Goal: Task Accomplishment & Management: Manage account settings

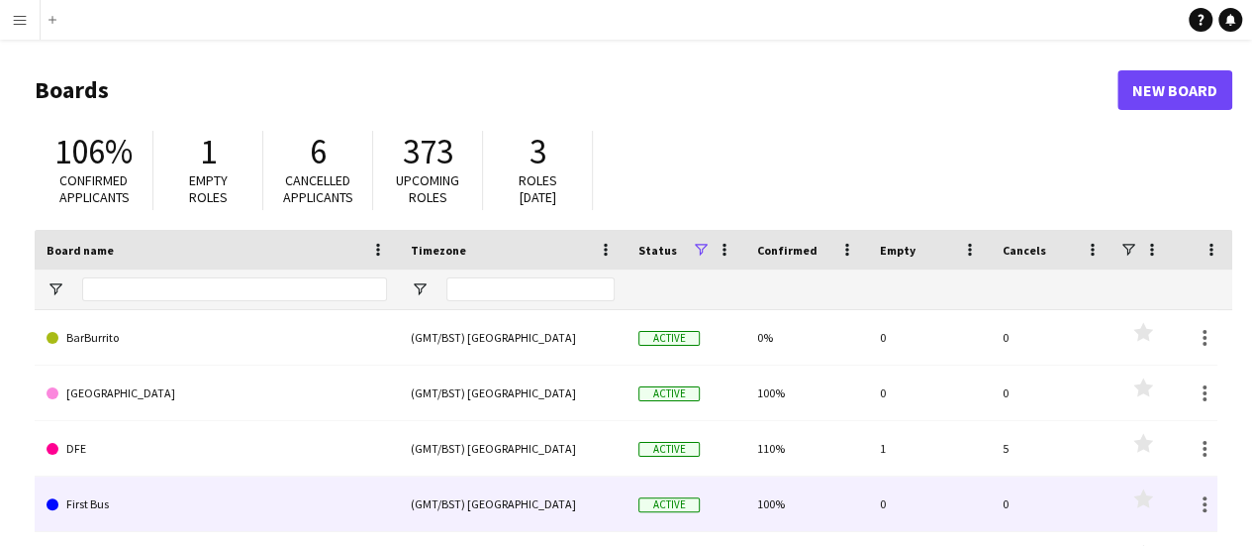
click at [184, 433] on link "DFE" at bounding box center [217, 448] width 341 height 55
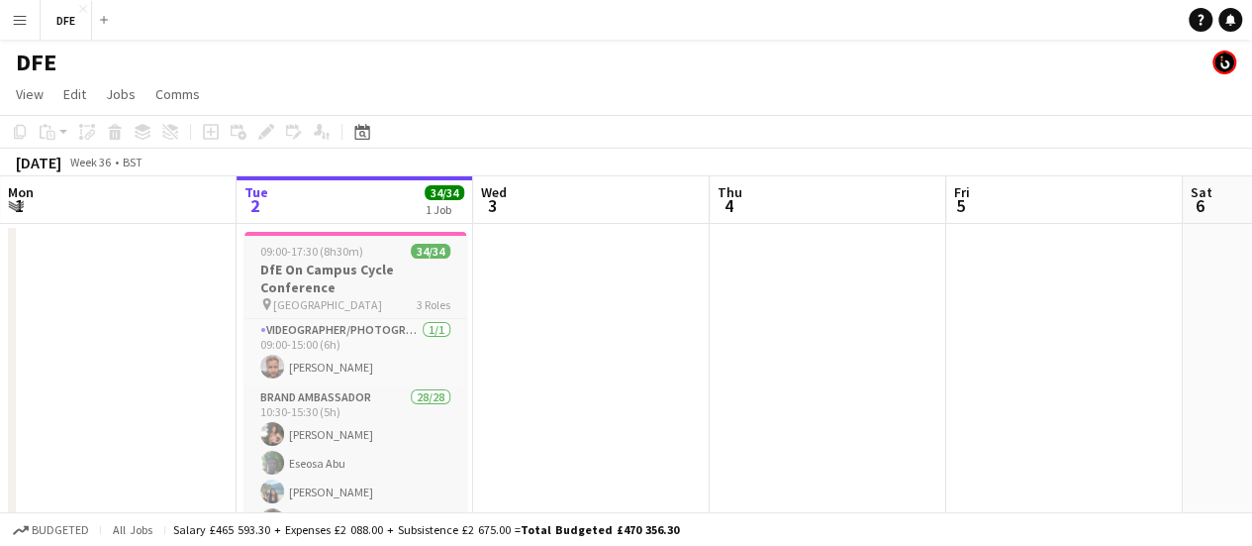
scroll to position [4, 0]
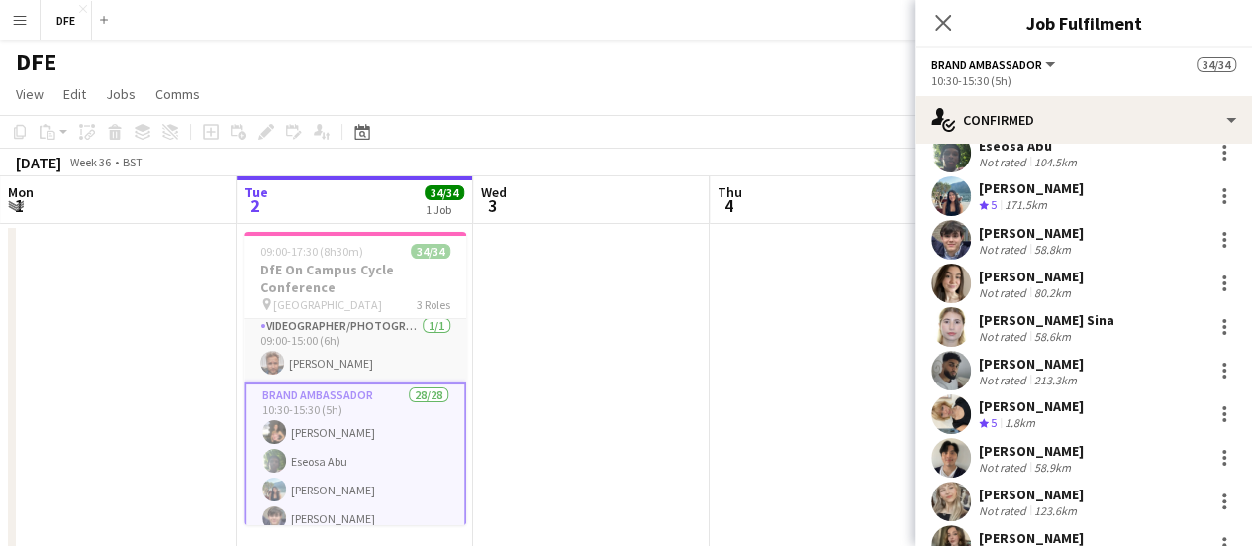
scroll to position [116, 0]
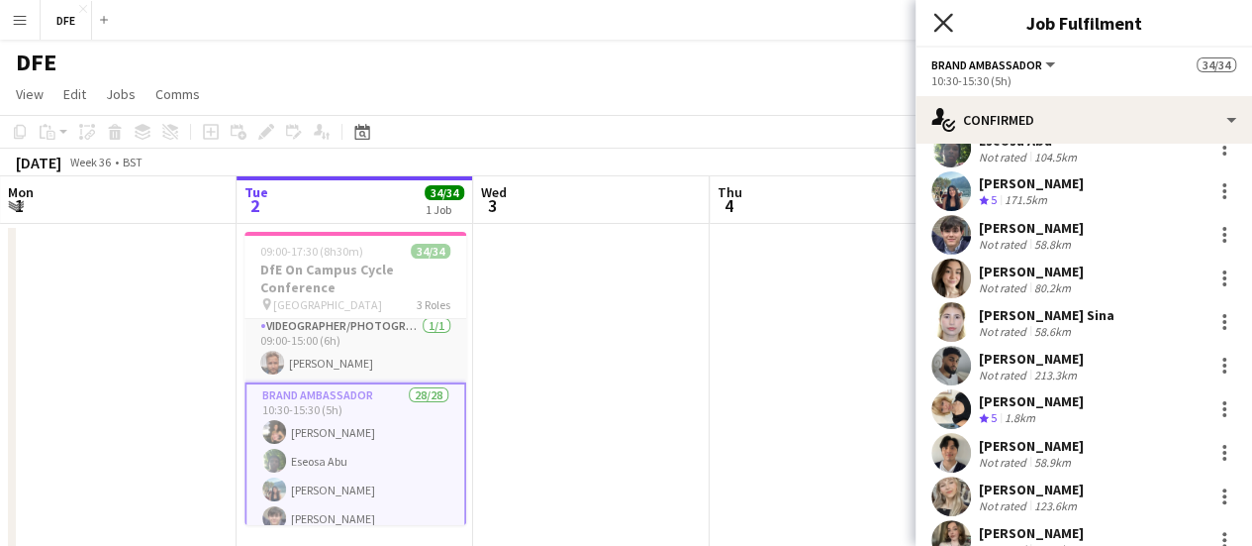
click at [943, 28] on icon "Close pop-in" at bounding box center [943, 22] width 19 height 19
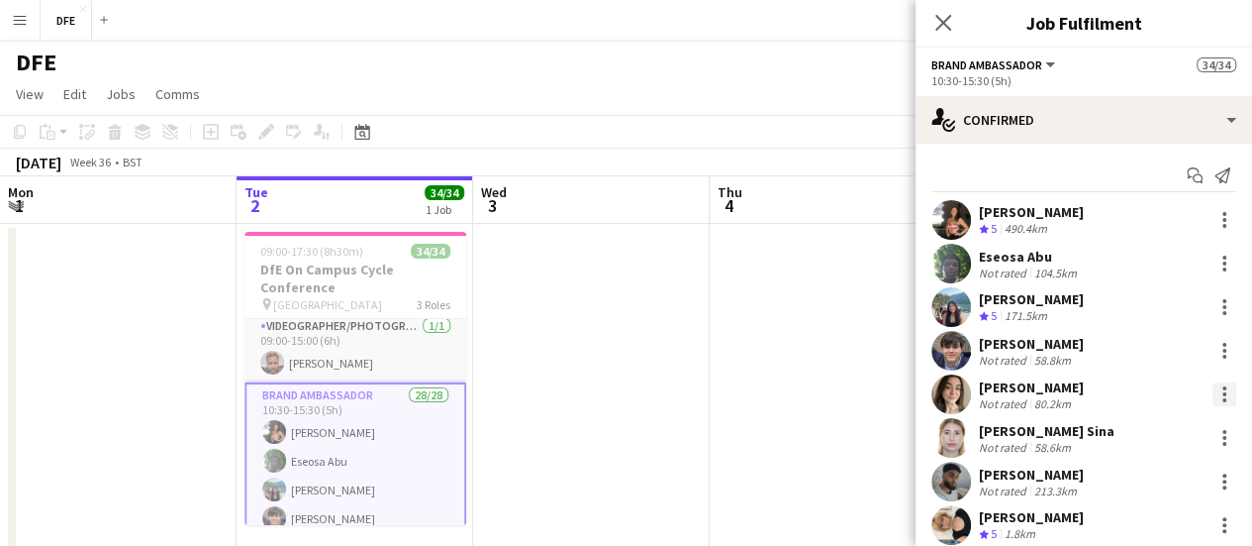
click at [1223, 386] on div at bounding box center [1225, 388] width 4 height 4
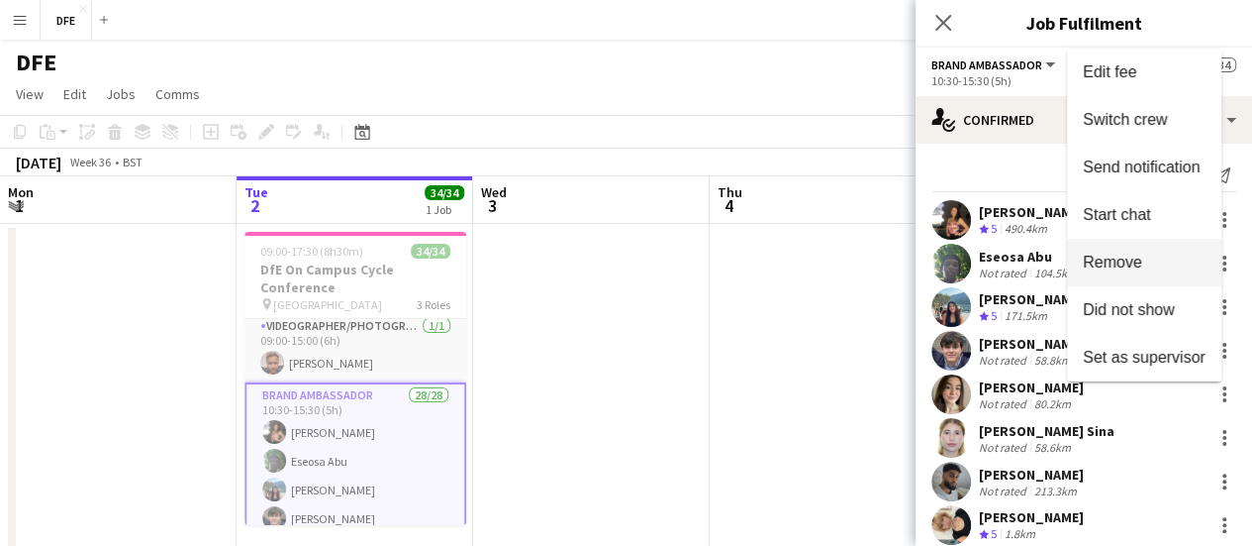
click at [1141, 251] on button "Remove" at bounding box center [1144, 263] width 154 height 48
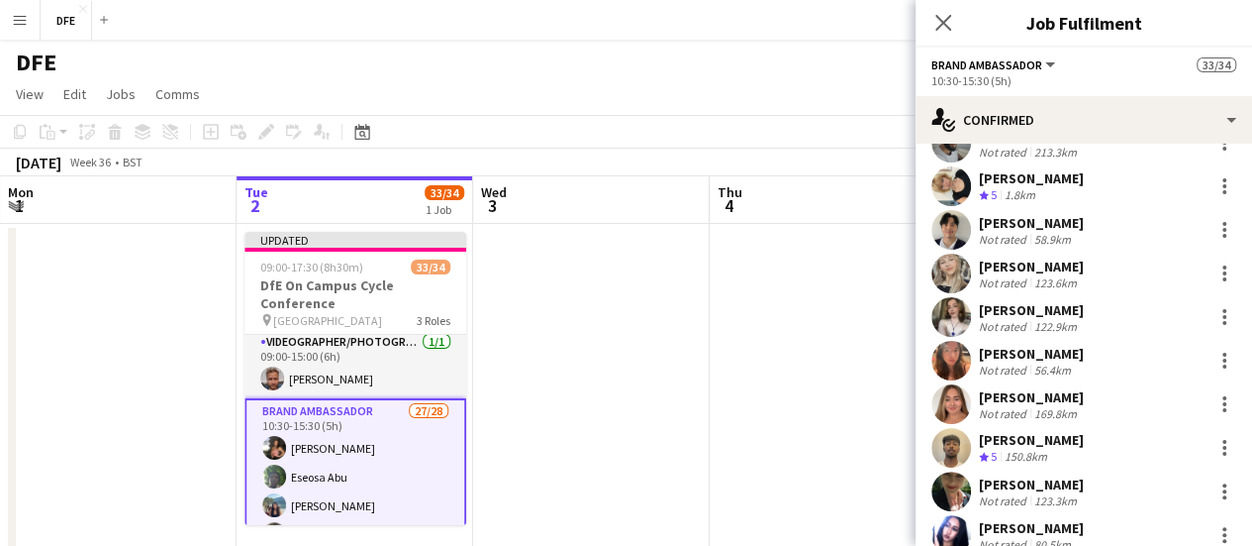
scroll to position [332, 0]
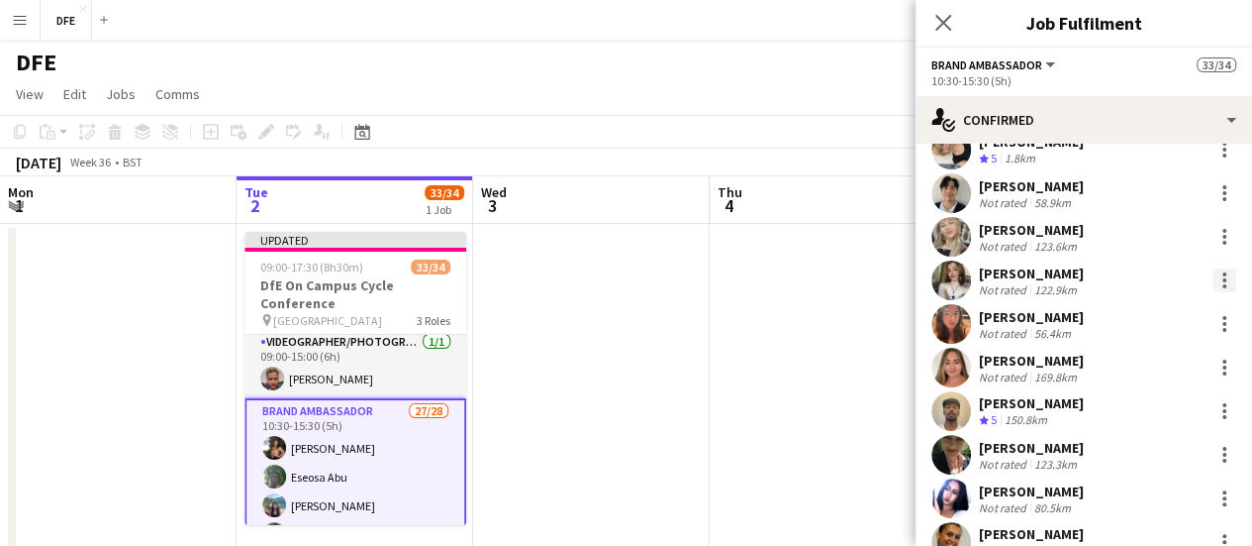
click at [1213, 279] on div at bounding box center [1225, 280] width 24 height 24
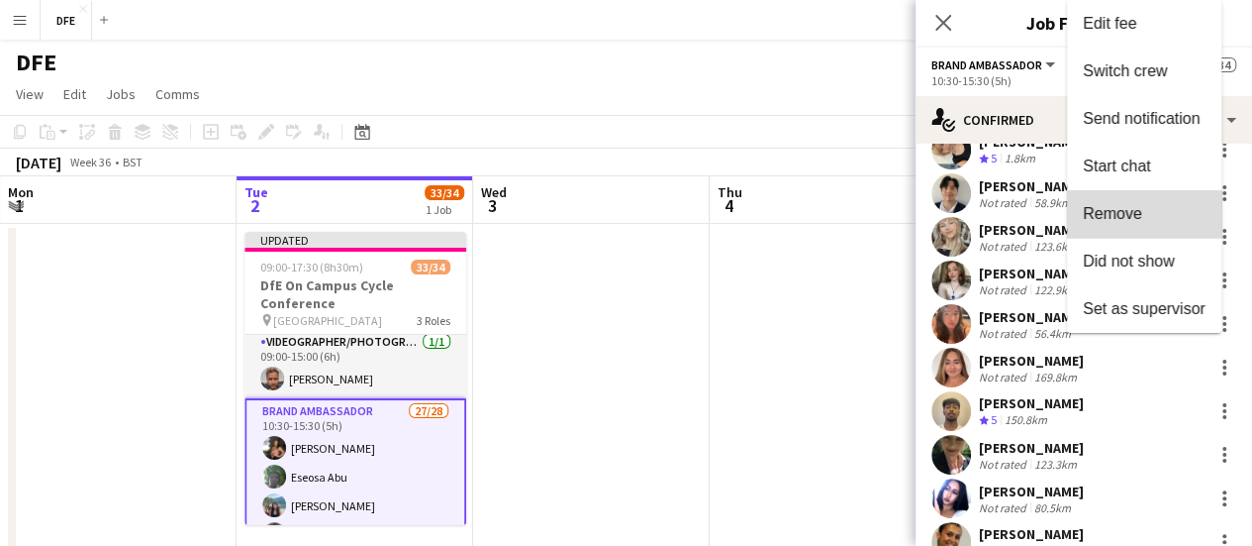
click at [1158, 215] on span "Remove" at bounding box center [1144, 214] width 123 height 18
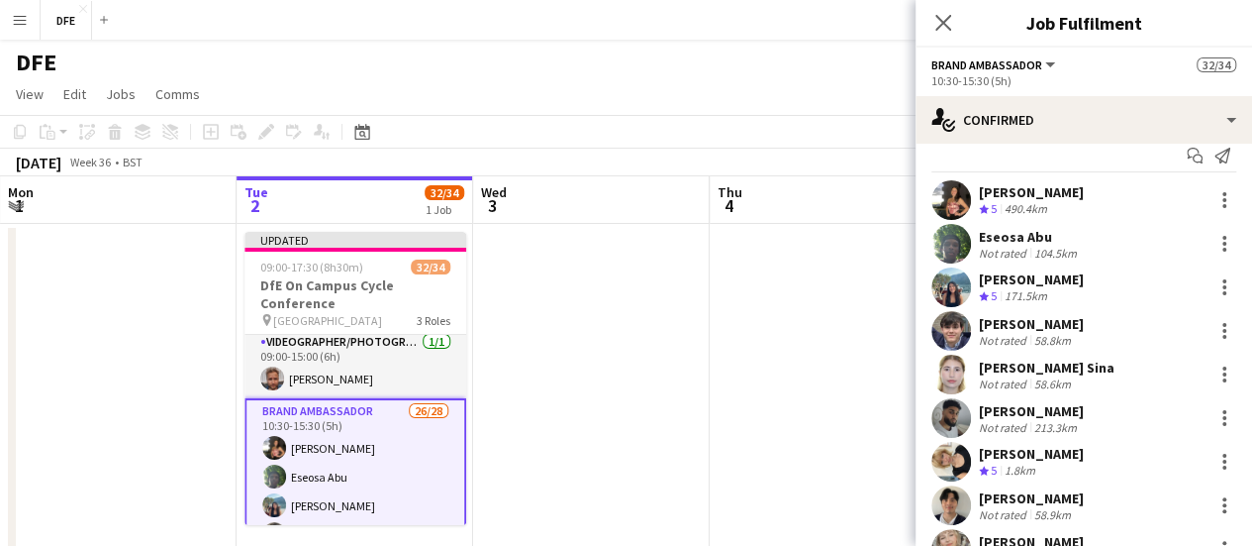
scroll to position [0, 0]
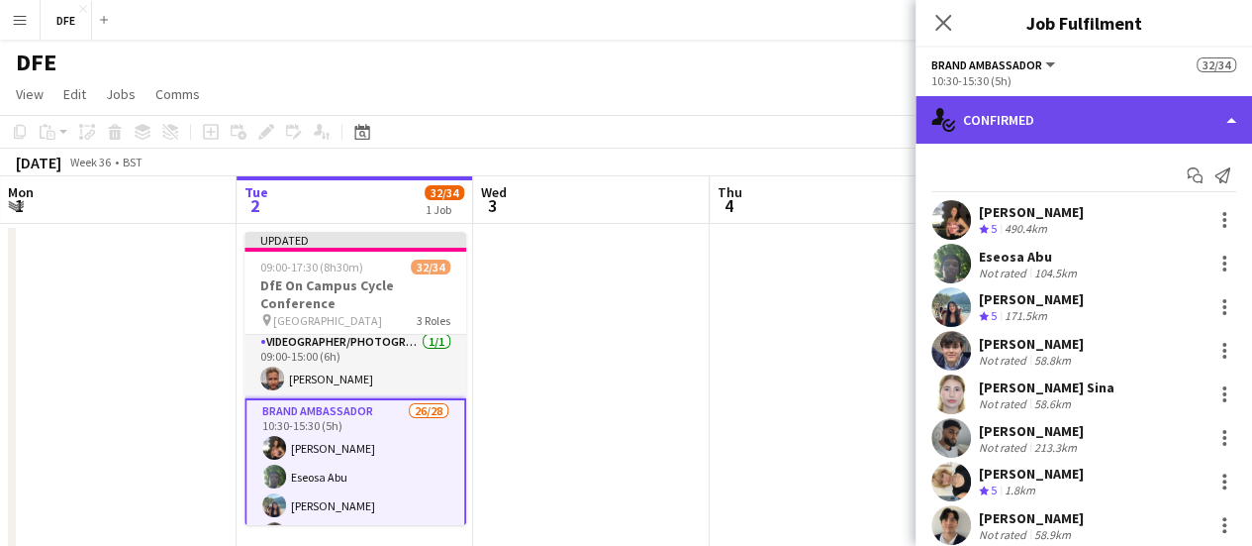
click at [1173, 104] on div "single-neutral-actions-check-2 Confirmed" at bounding box center [1084, 120] width 337 height 48
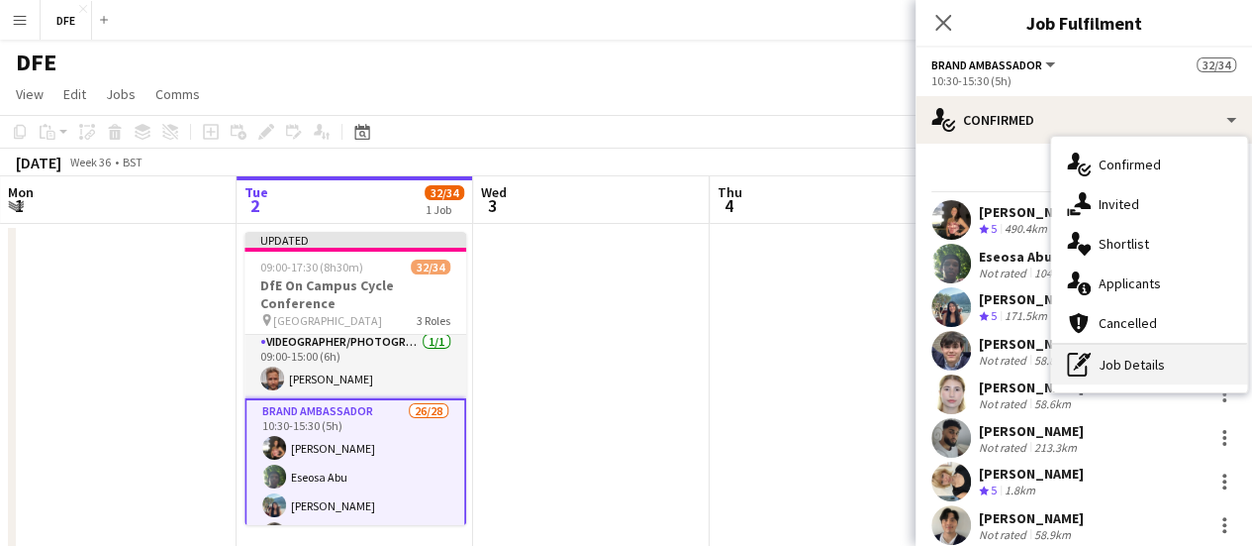
click at [1119, 359] on div "pen-write Job Details" at bounding box center [1149, 365] width 196 height 40
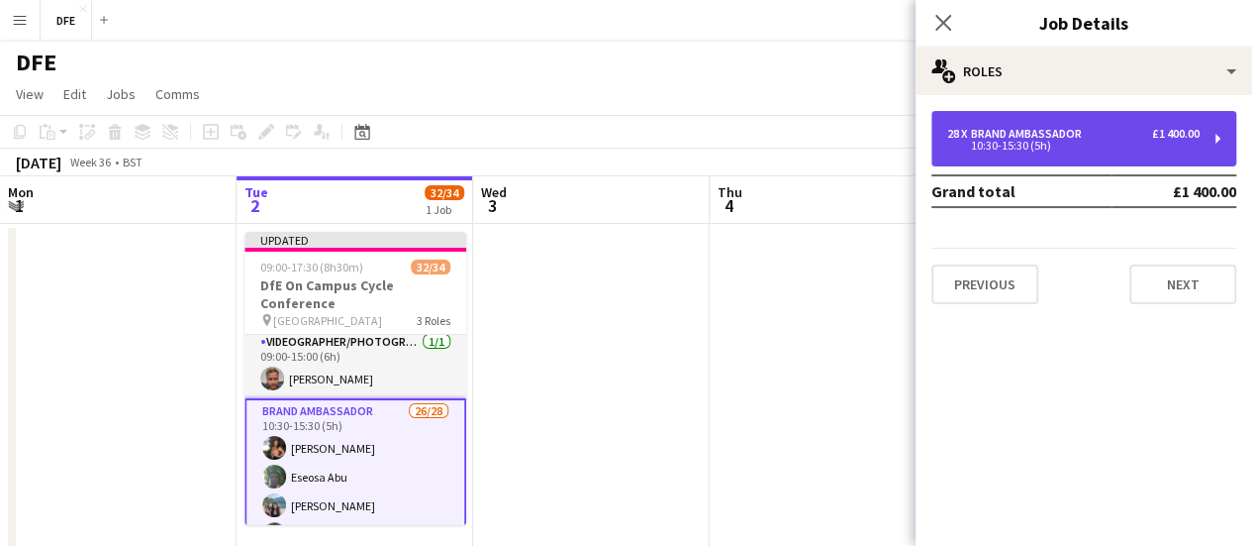
click at [1143, 137] on div "28 x Brand Ambassador £1 400.00" at bounding box center [1074, 134] width 252 height 14
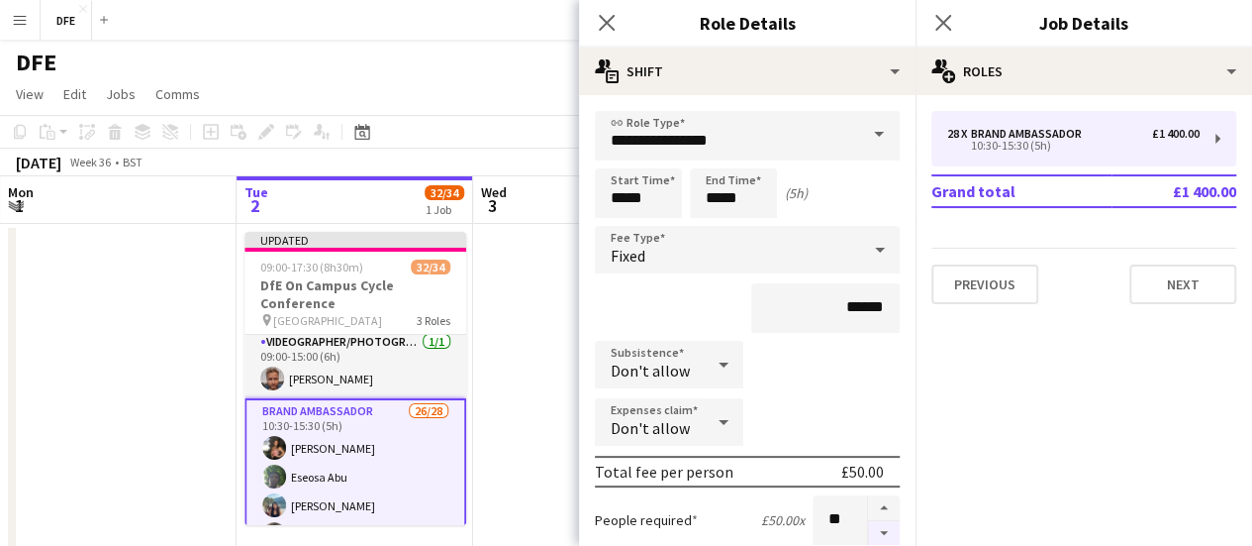
click at [868, 530] on button "button" at bounding box center [884, 533] width 32 height 25
type input "**"
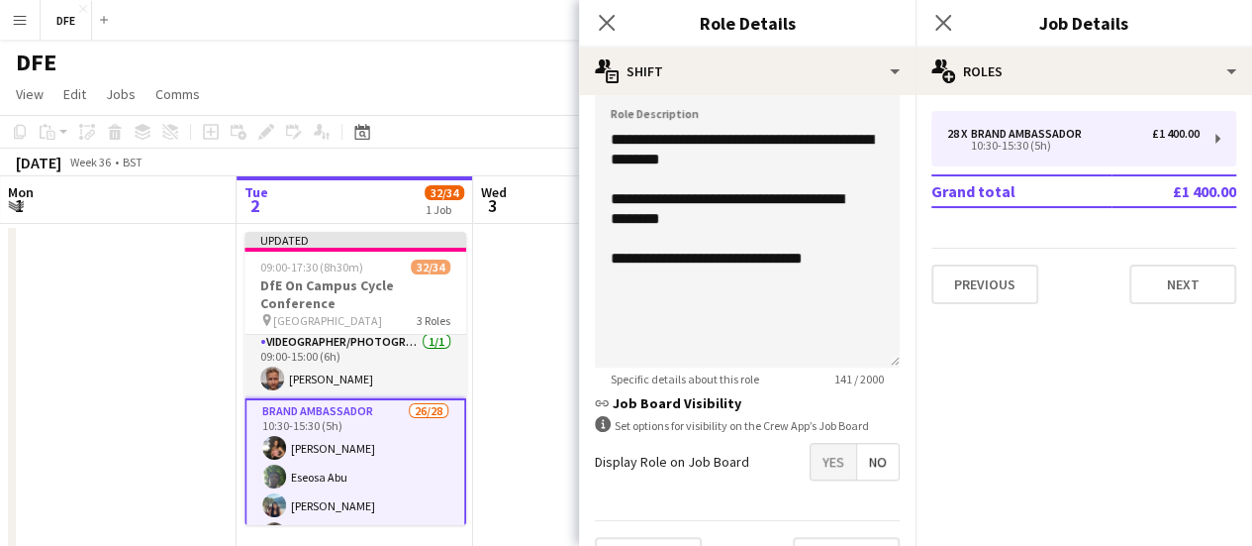
scroll to position [596, 0]
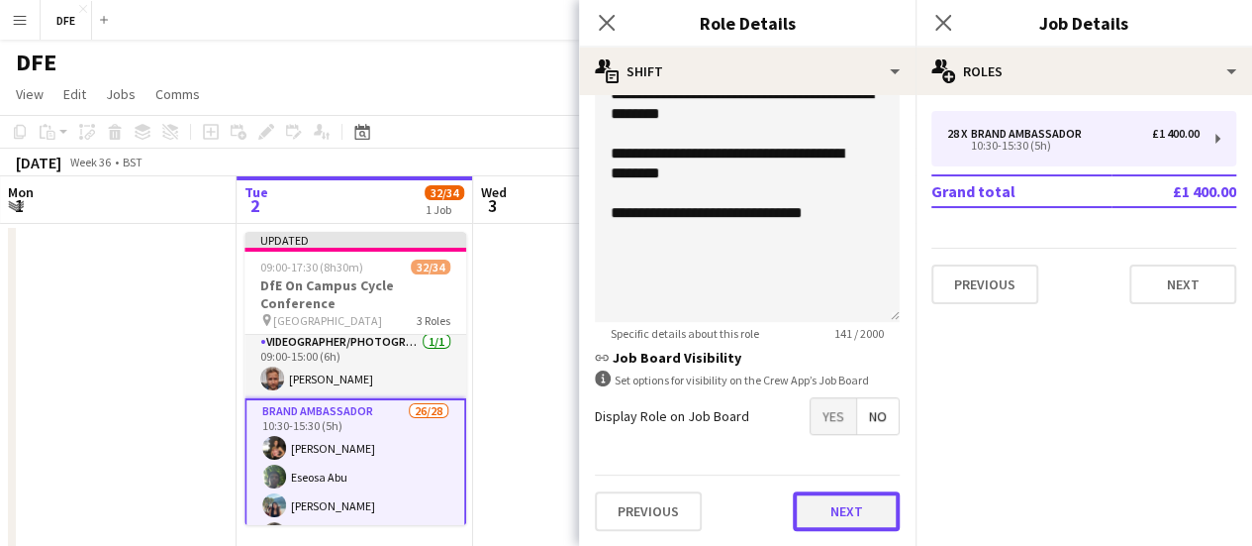
click at [859, 526] on button "Next" at bounding box center [846, 511] width 107 height 40
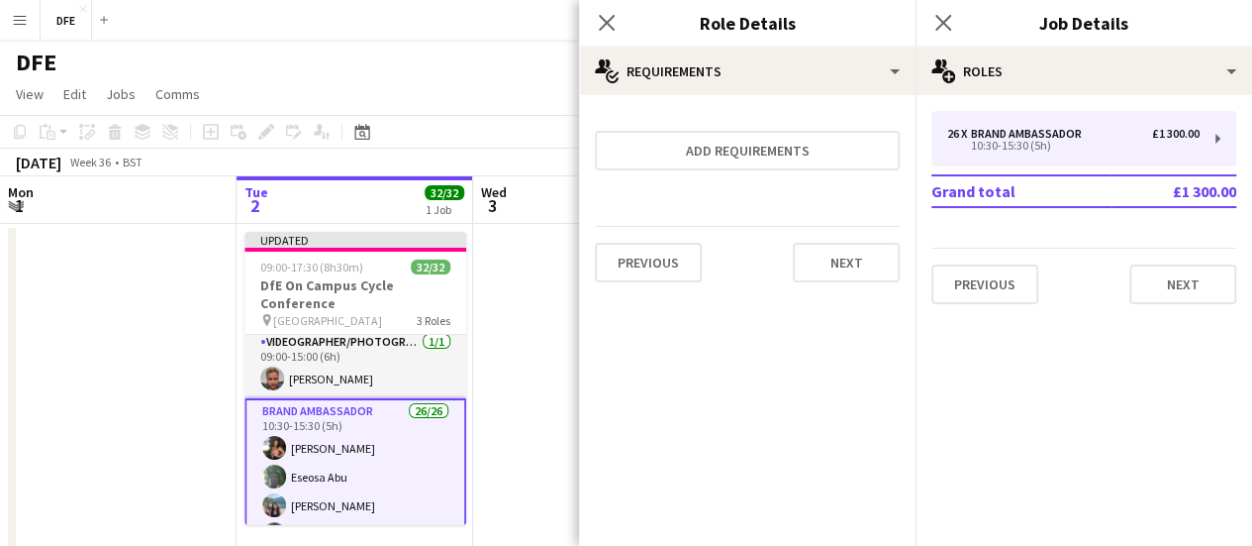
scroll to position [0, 0]
click at [878, 243] on button "Next" at bounding box center [846, 263] width 107 height 40
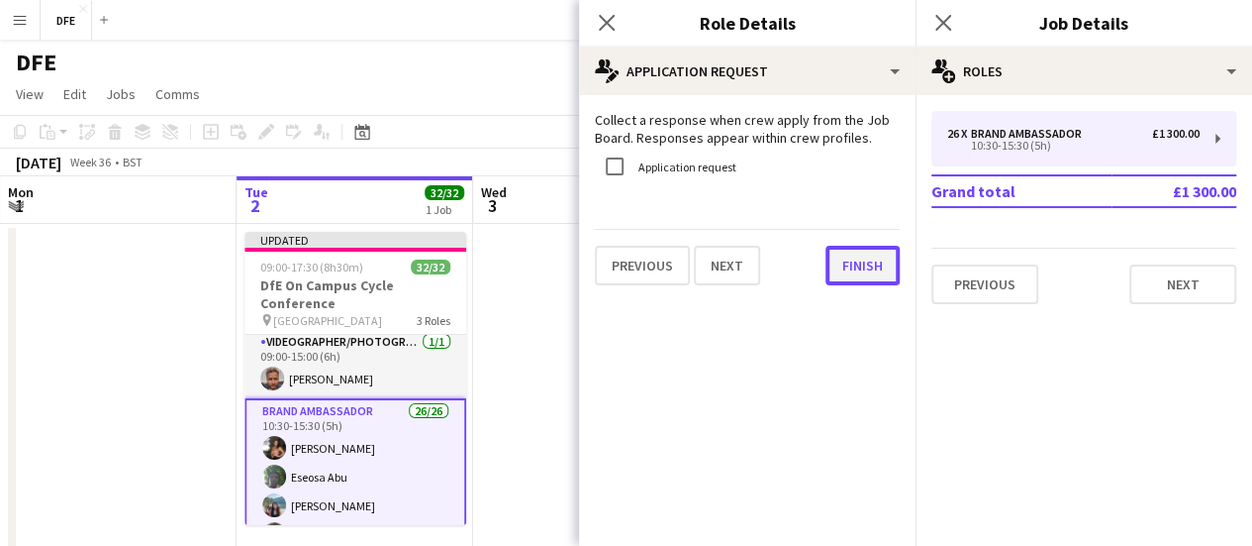
click at [875, 251] on button "Finish" at bounding box center [863, 266] width 74 height 40
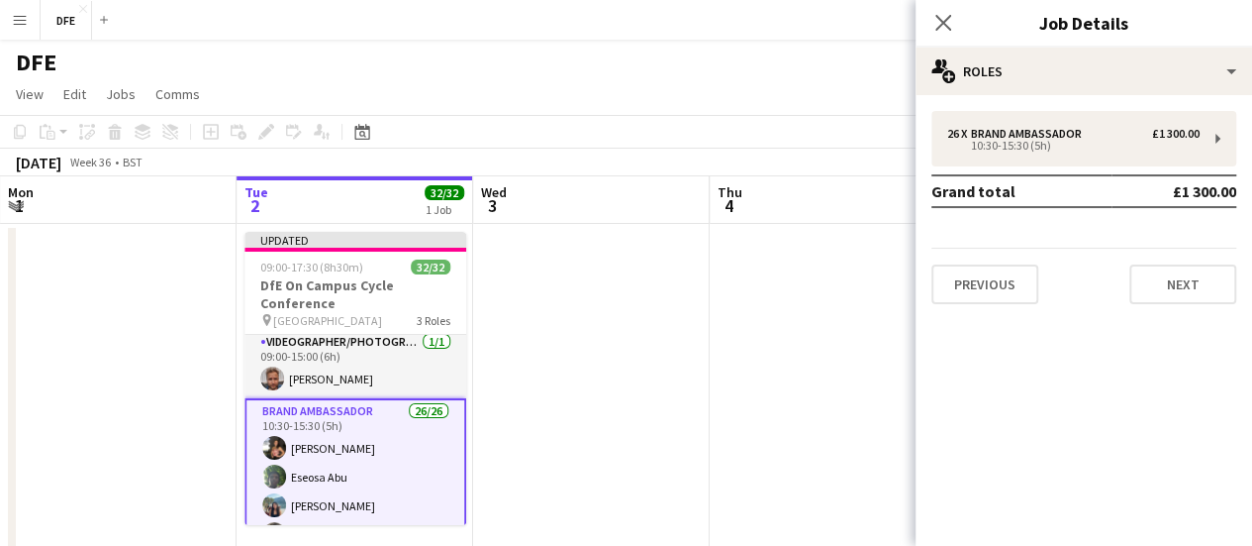
click at [677, 112] on app-page-menu "View Day view expanded Day view collapsed Month view Date picker Jump to [DATE]…" at bounding box center [626, 96] width 1252 height 38
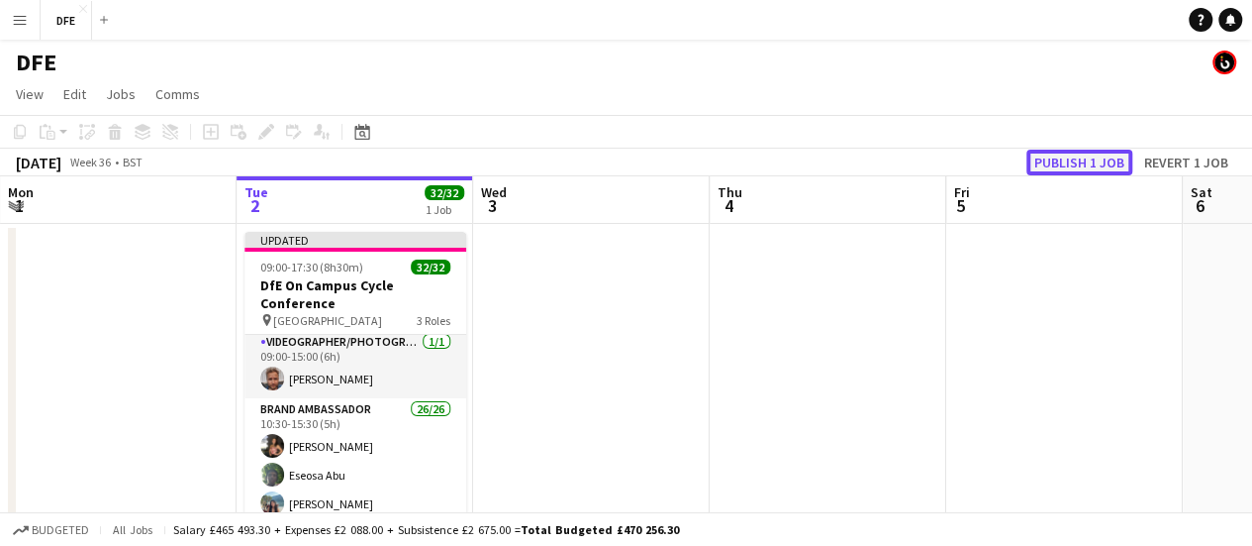
click at [1095, 163] on button "Publish 1 job" at bounding box center [1080, 163] width 106 height 26
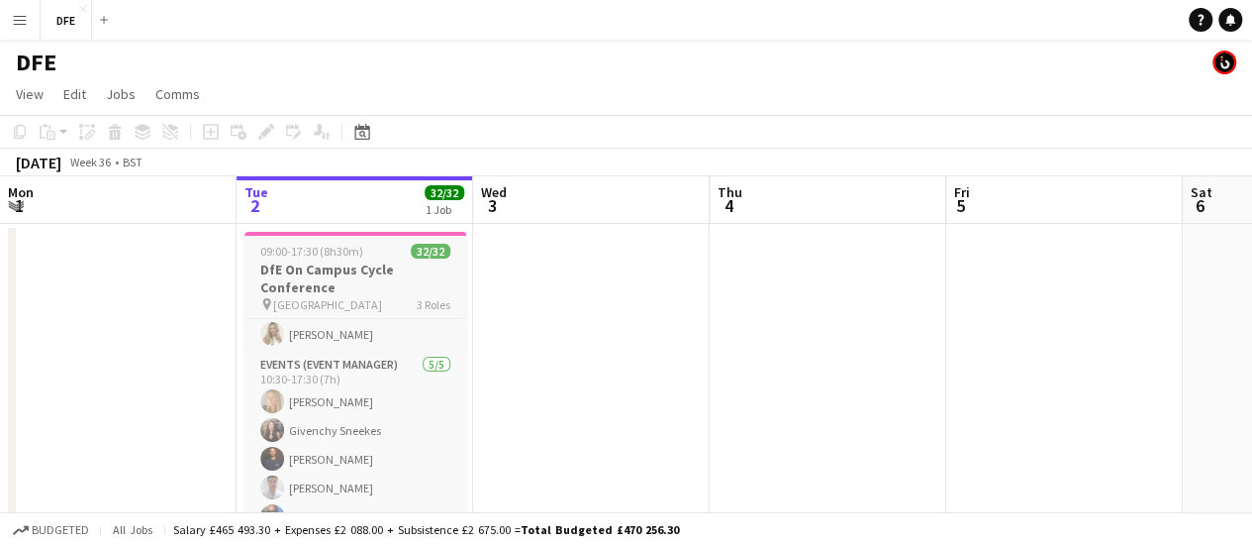
scroll to position [834, 0]
